Goal: Task Accomplishment & Management: Use online tool/utility

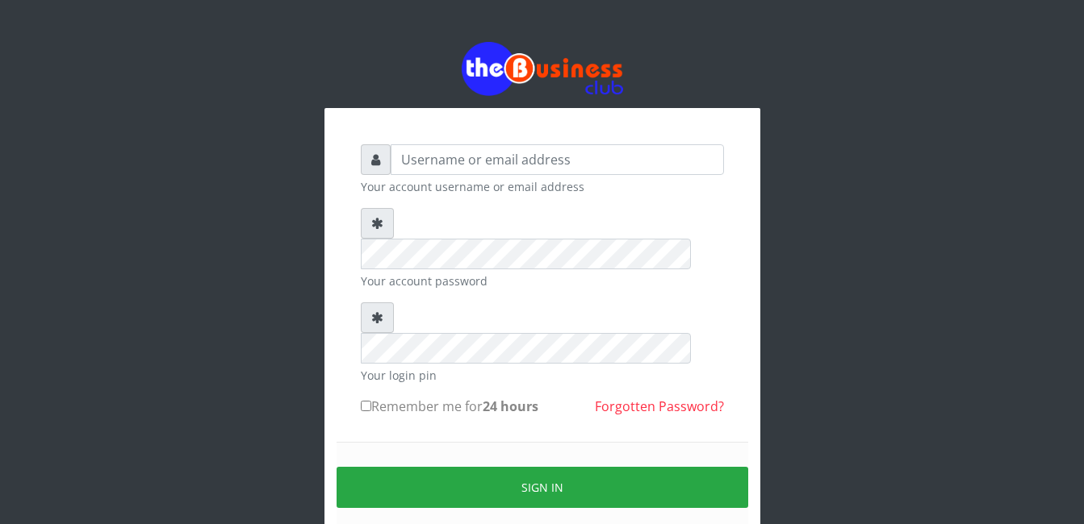
type input "Mlanga"
click at [236, 299] on div "Mlanga Your account username or email address Your account password Your login …" at bounding box center [542, 321] width 920 height 642
click at [89, 361] on div "Mlanga Your account username or email address Your account password Your login …" at bounding box center [542, 321] width 920 height 642
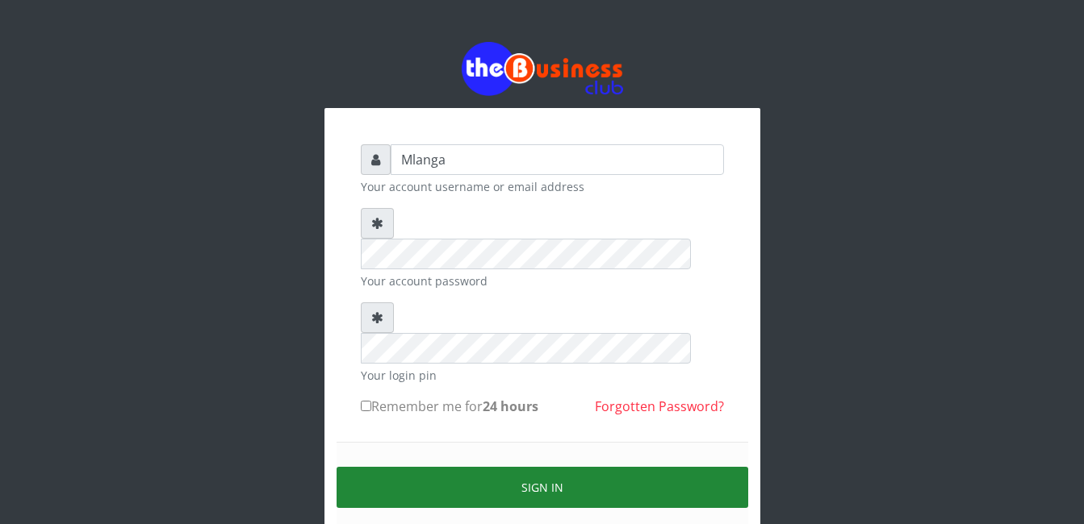
click at [517, 467] on button "Sign in" at bounding box center [542, 487] width 412 height 41
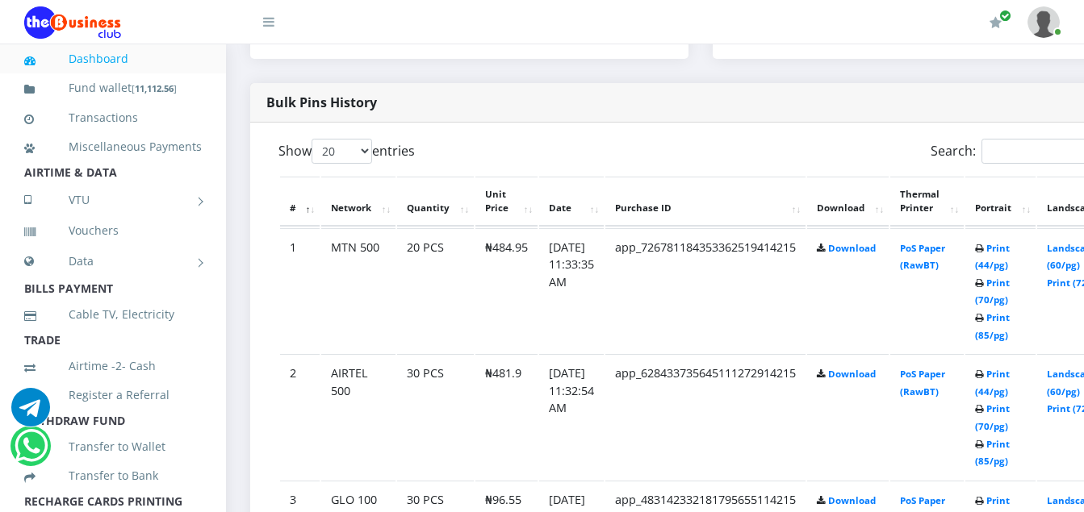
scroll to position [807, 0]
